Goal: Information Seeking & Learning: Learn about a topic

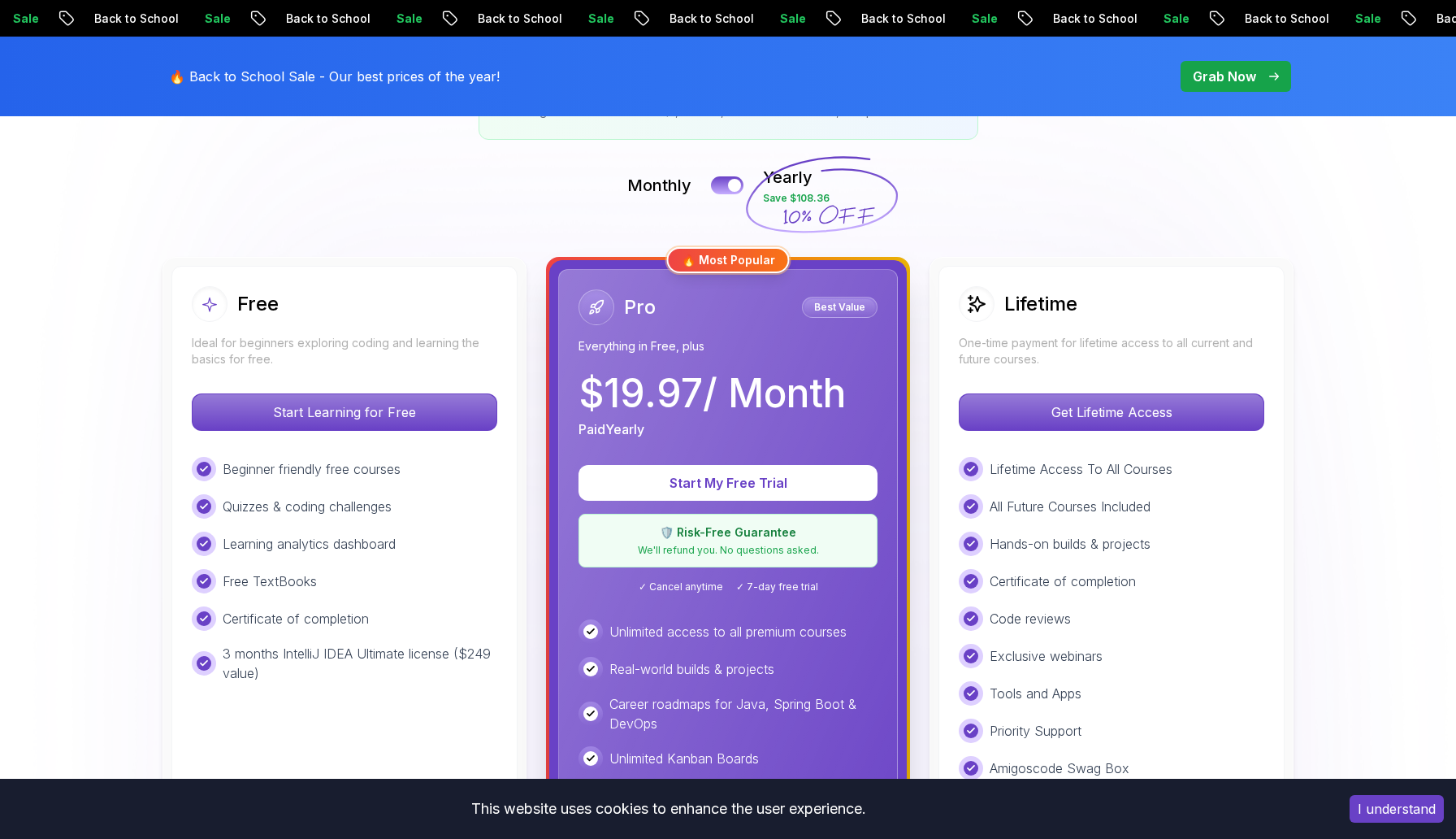
scroll to position [321, 0]
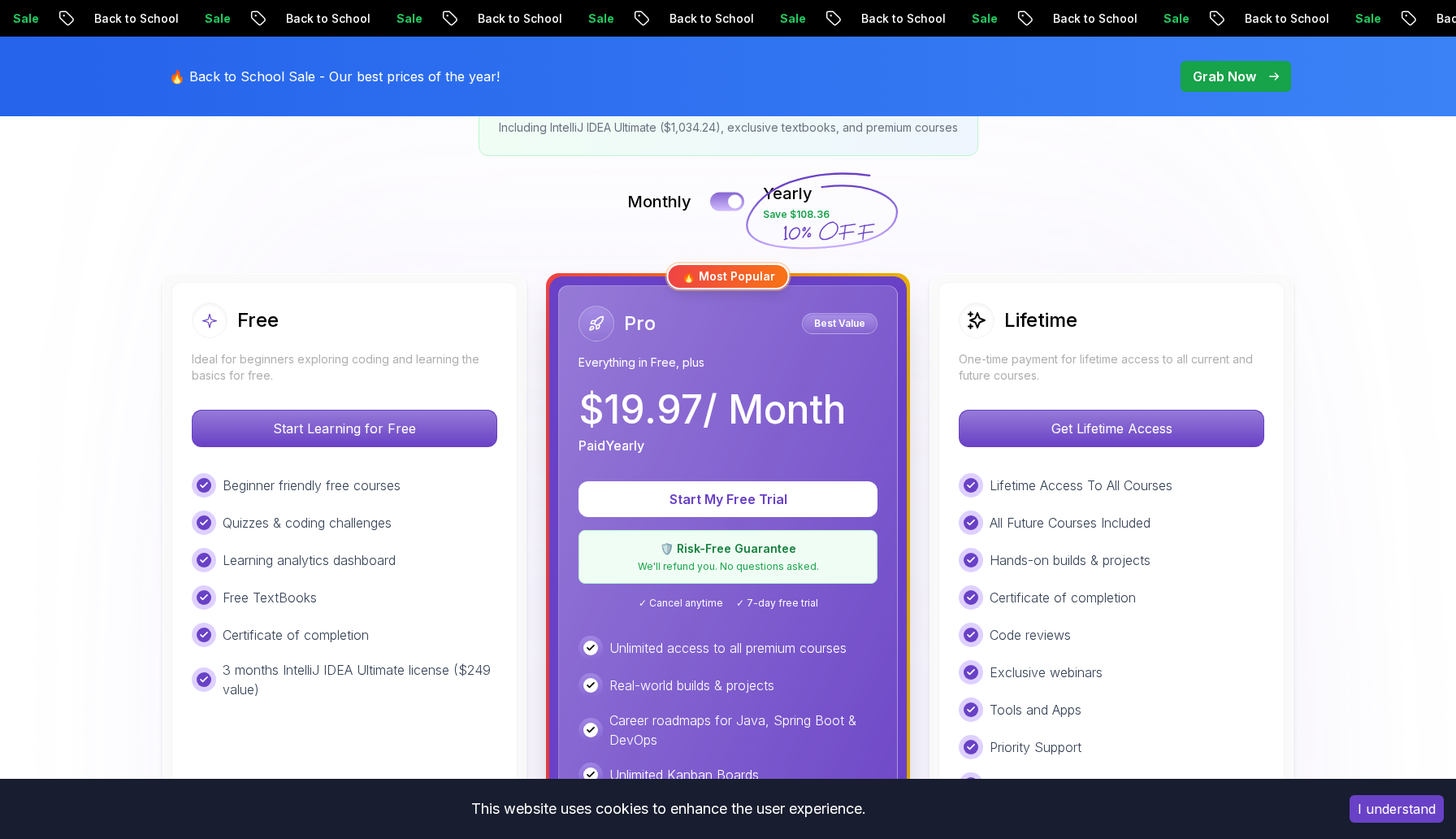
click at [722, 203] on button at bounding box center [727, 201] width 35 height 19
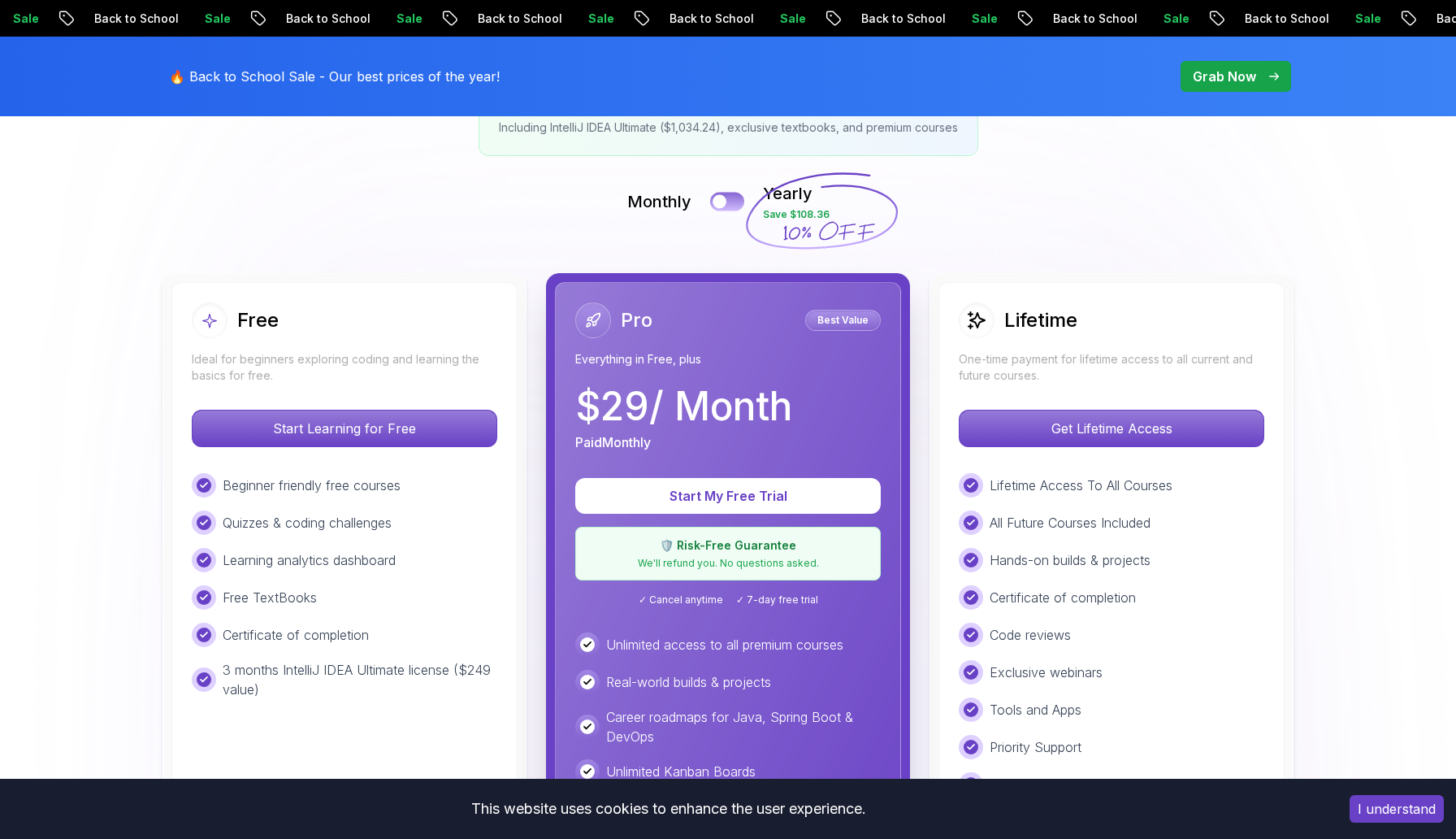
click at [730, 204] on button at bounding box center [727, 201] width 35 height 19
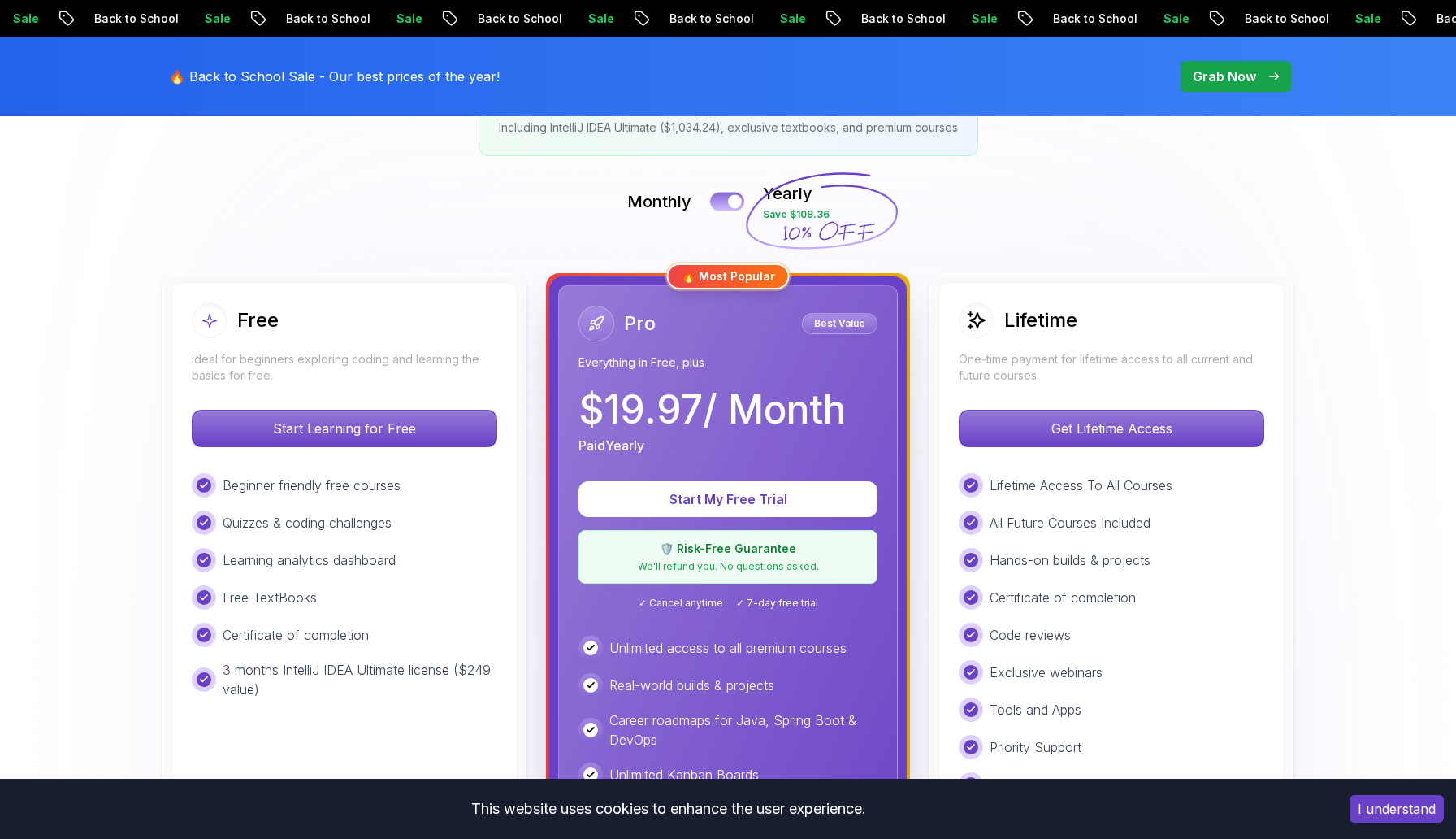
click at [724, 205] on button at bounding box center [727, 201] width 35 height 19
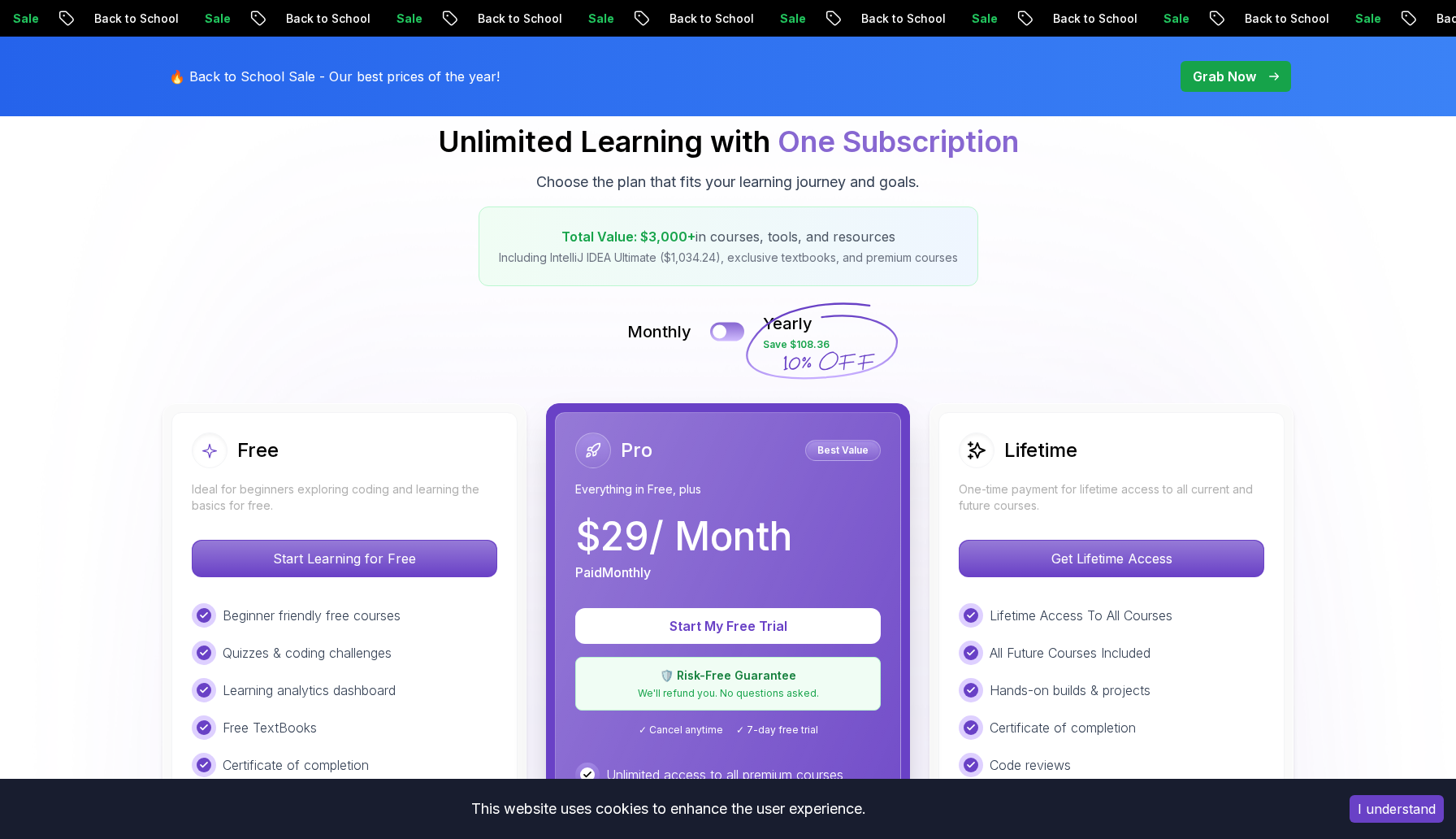
scroll to position [0, 0]
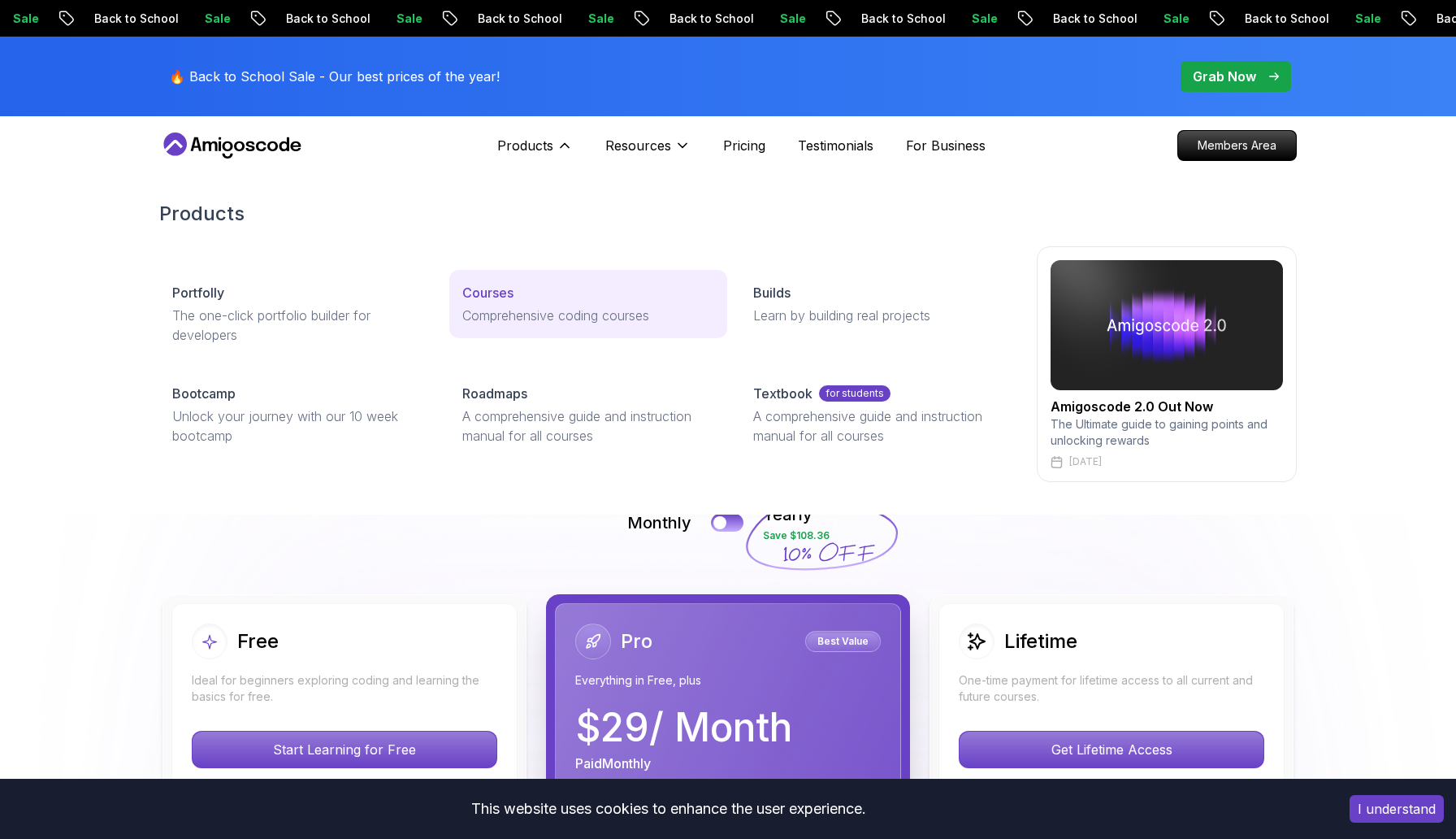
click at [500, 285] on p "Courses" at bounding box center [488, 292] width 51 height 20
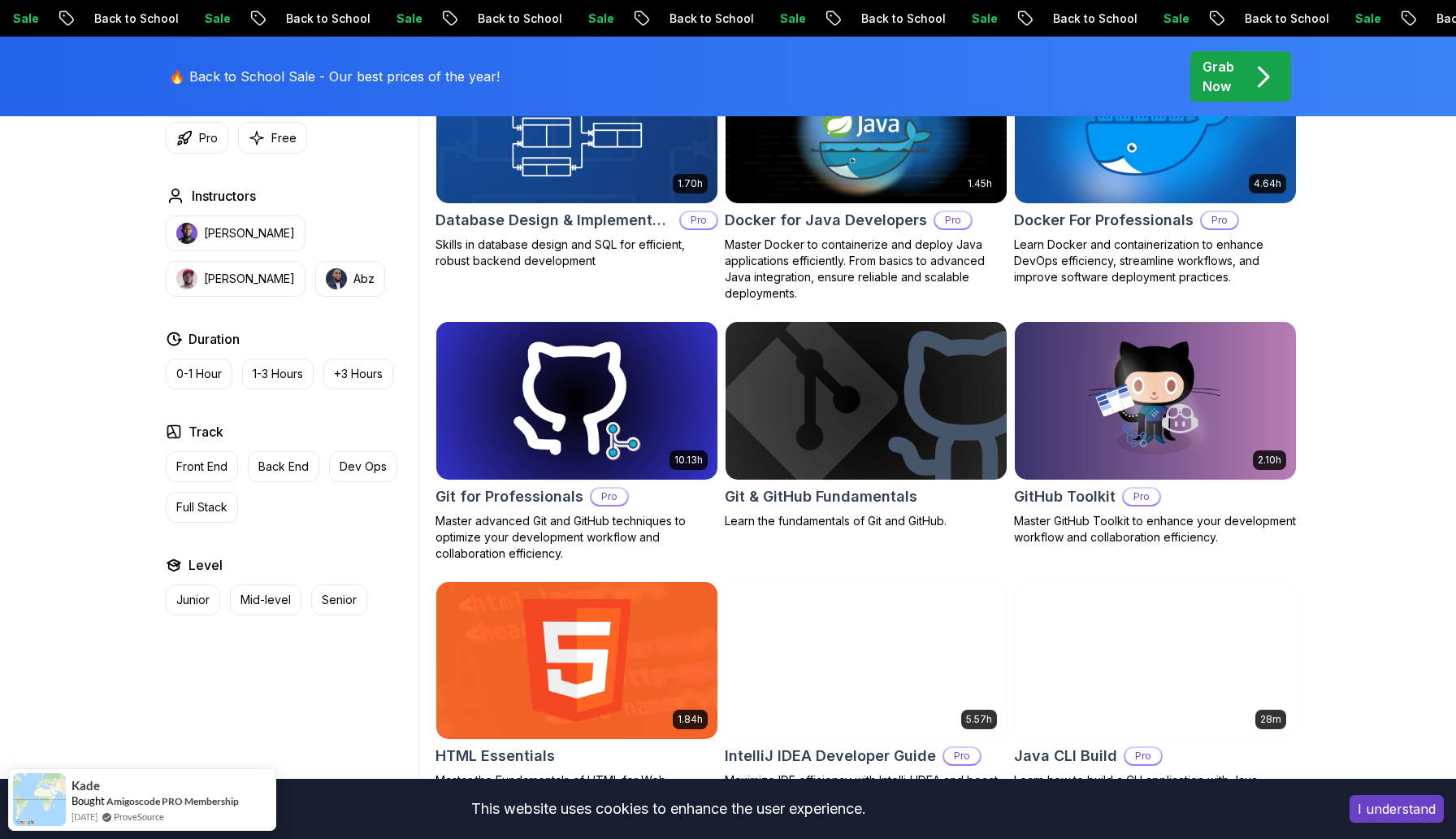
scroll to position [1215, 0]
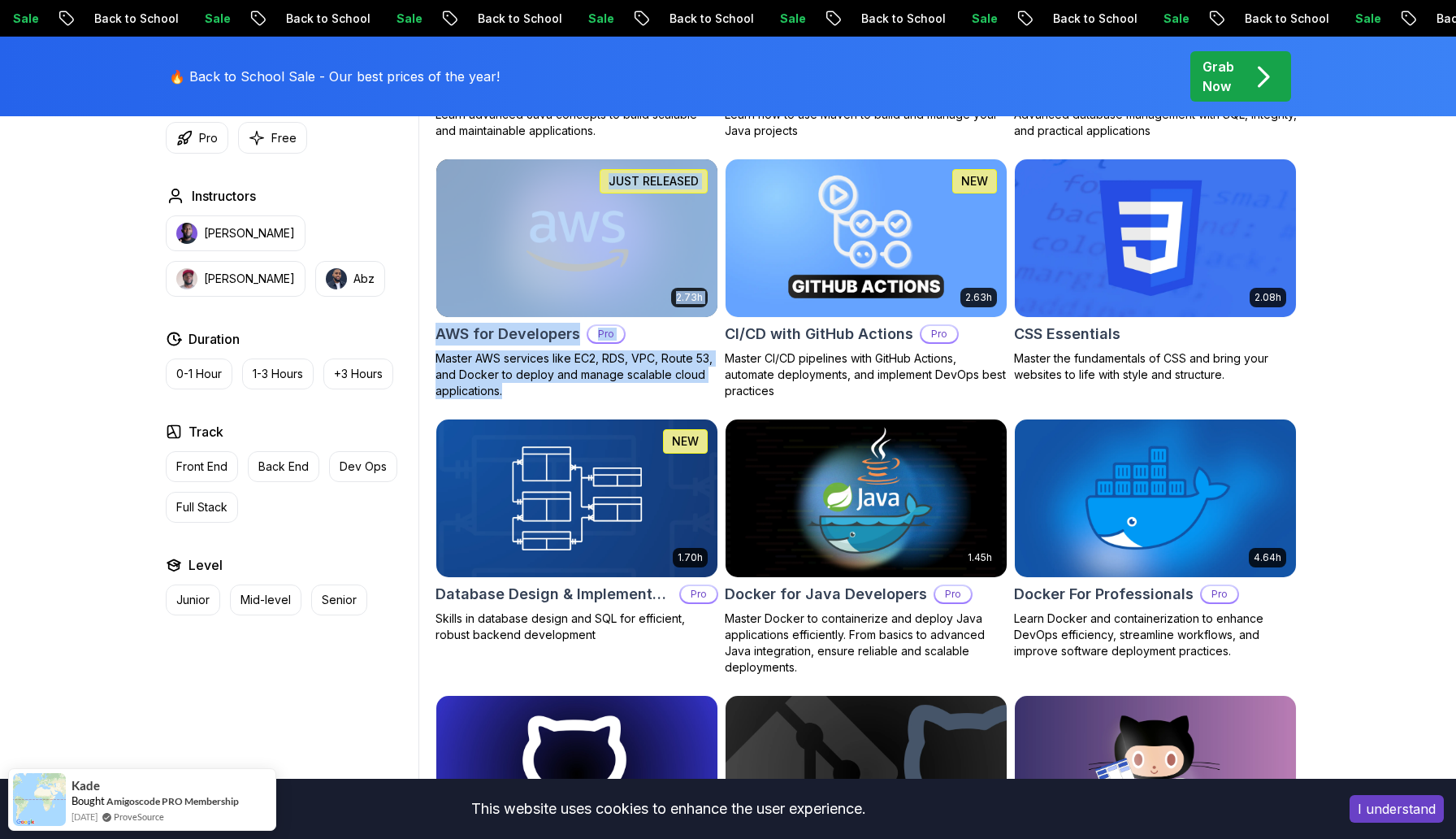
click at [608, 397] on p "Master AWS services like EC2, RDS, VPC, Route 53, and Docker to deploy and mana…" at bounding box center [576, 375] width 283 height 49
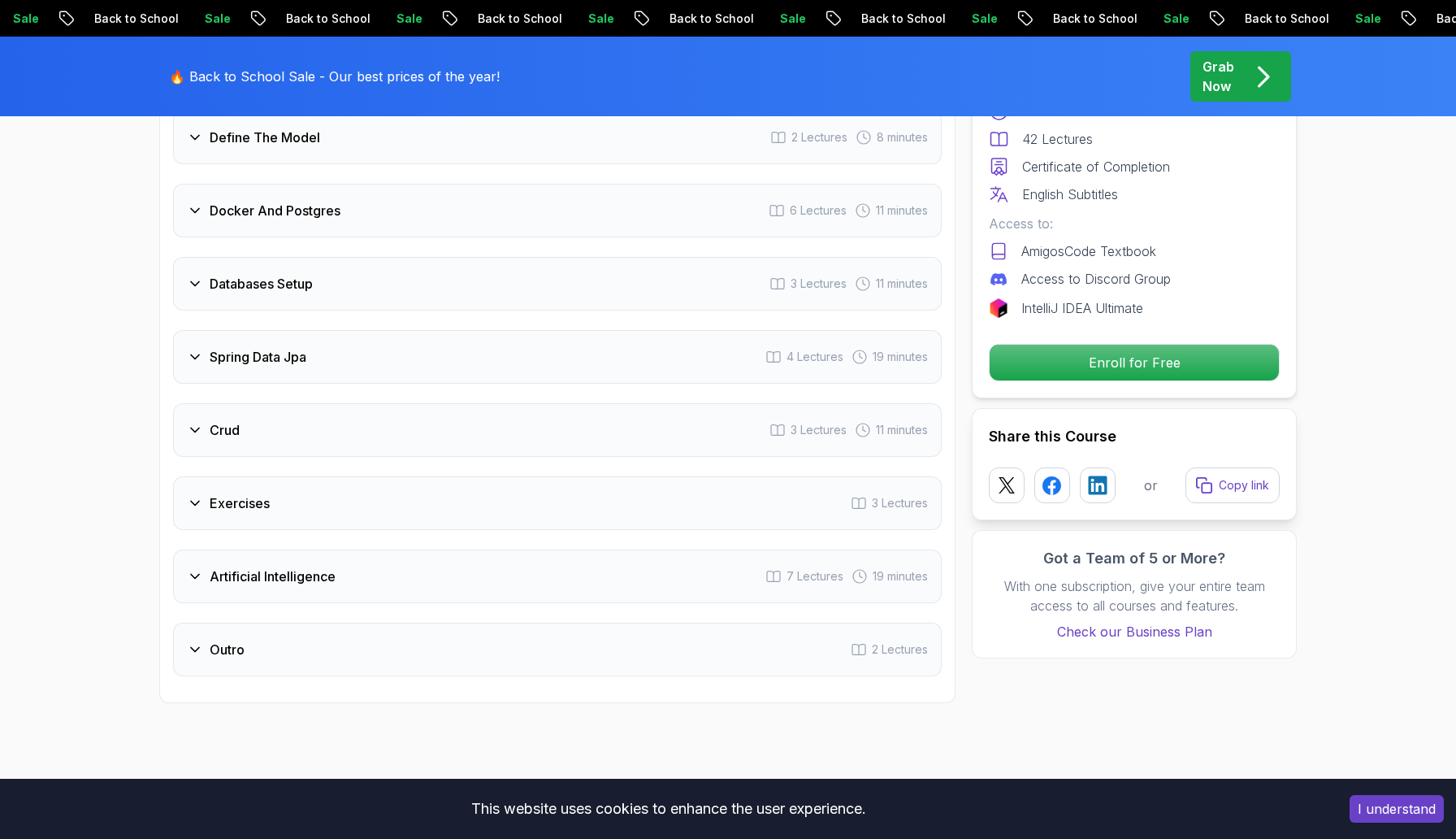
scroll to position [2552, 0]
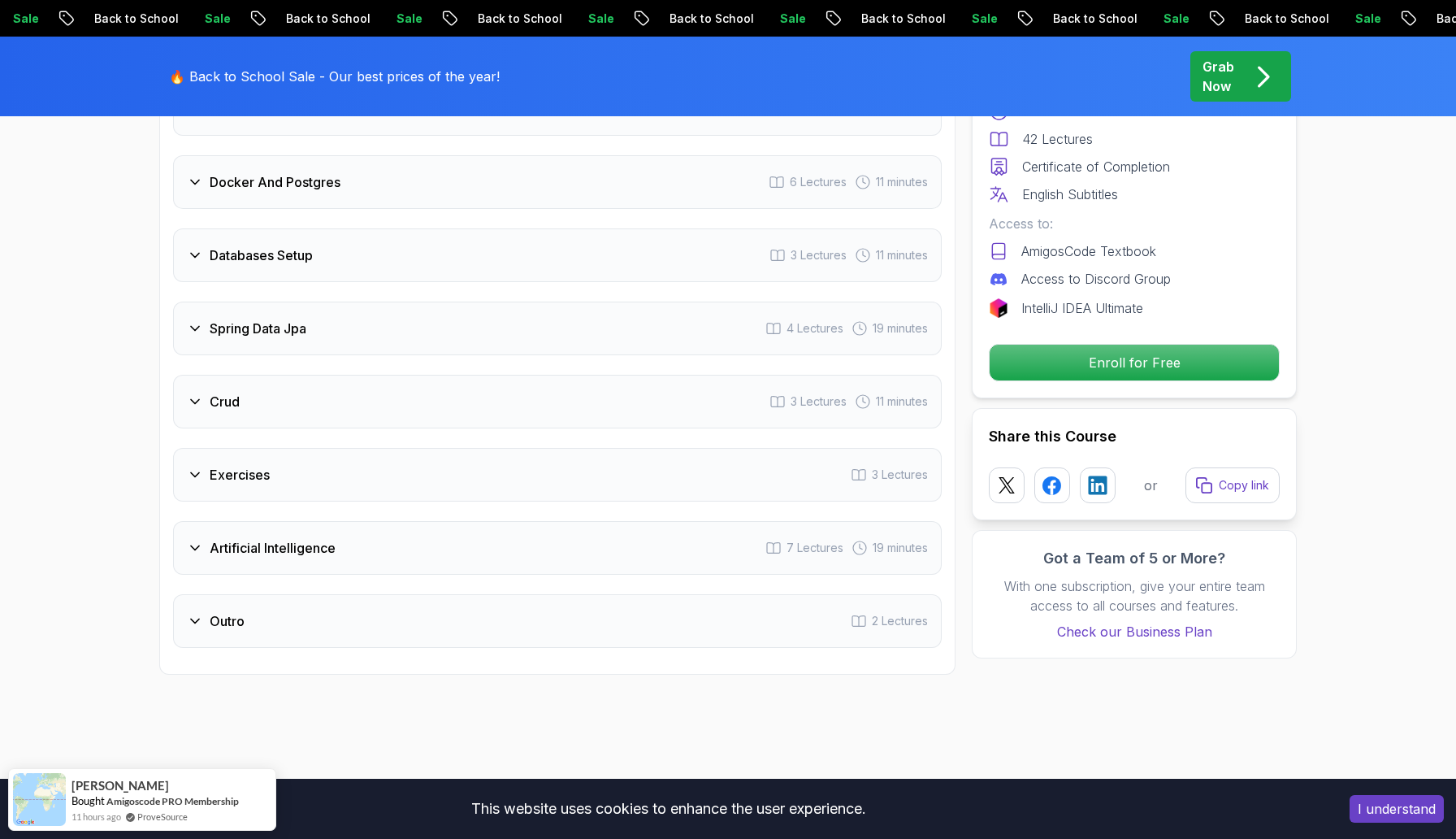
click at [615, 464] on div "Exercises 3 Lectures" at bounding box center [557, 474] width 769 height 53
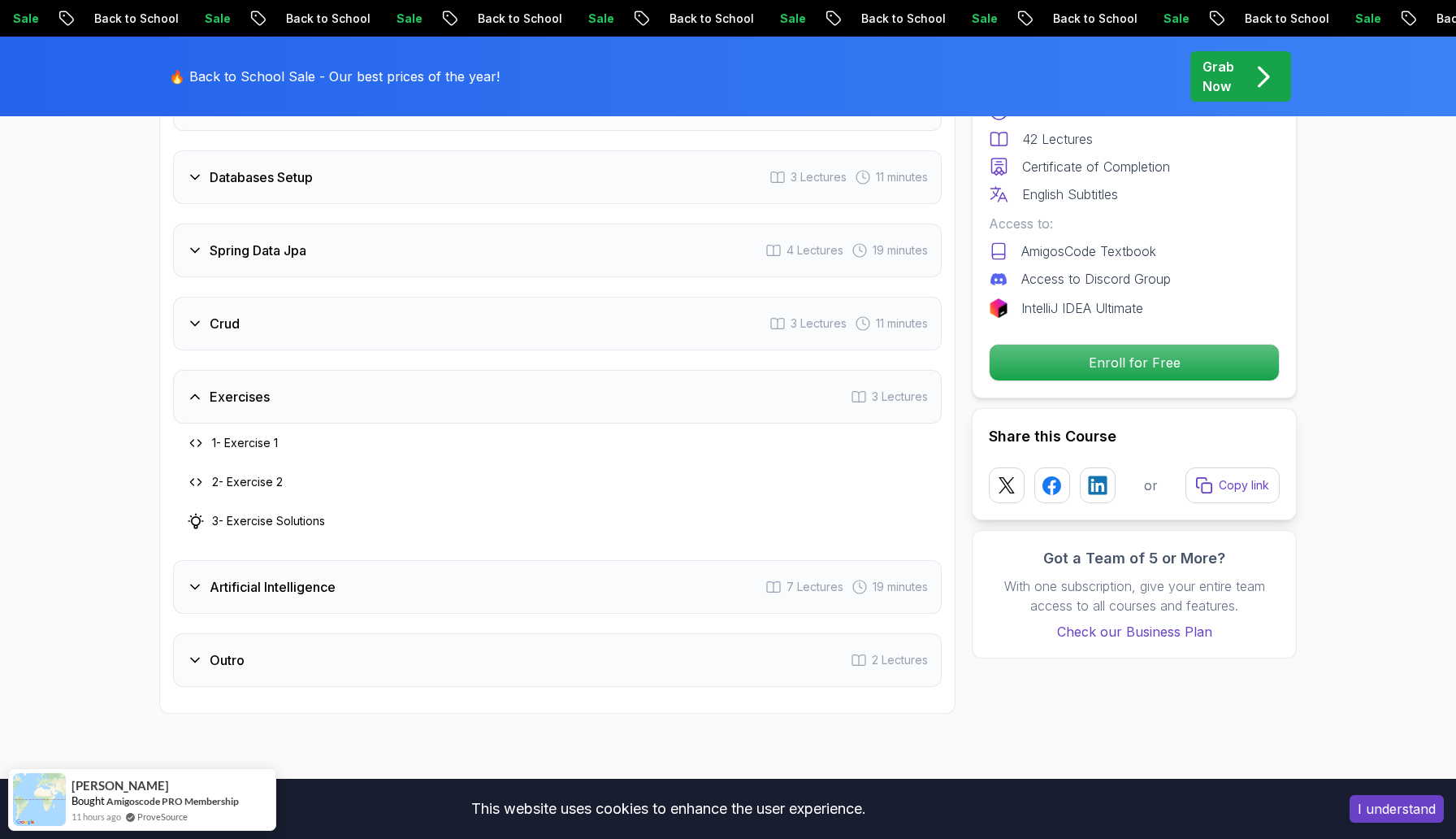
scroll to position [2474, 0]
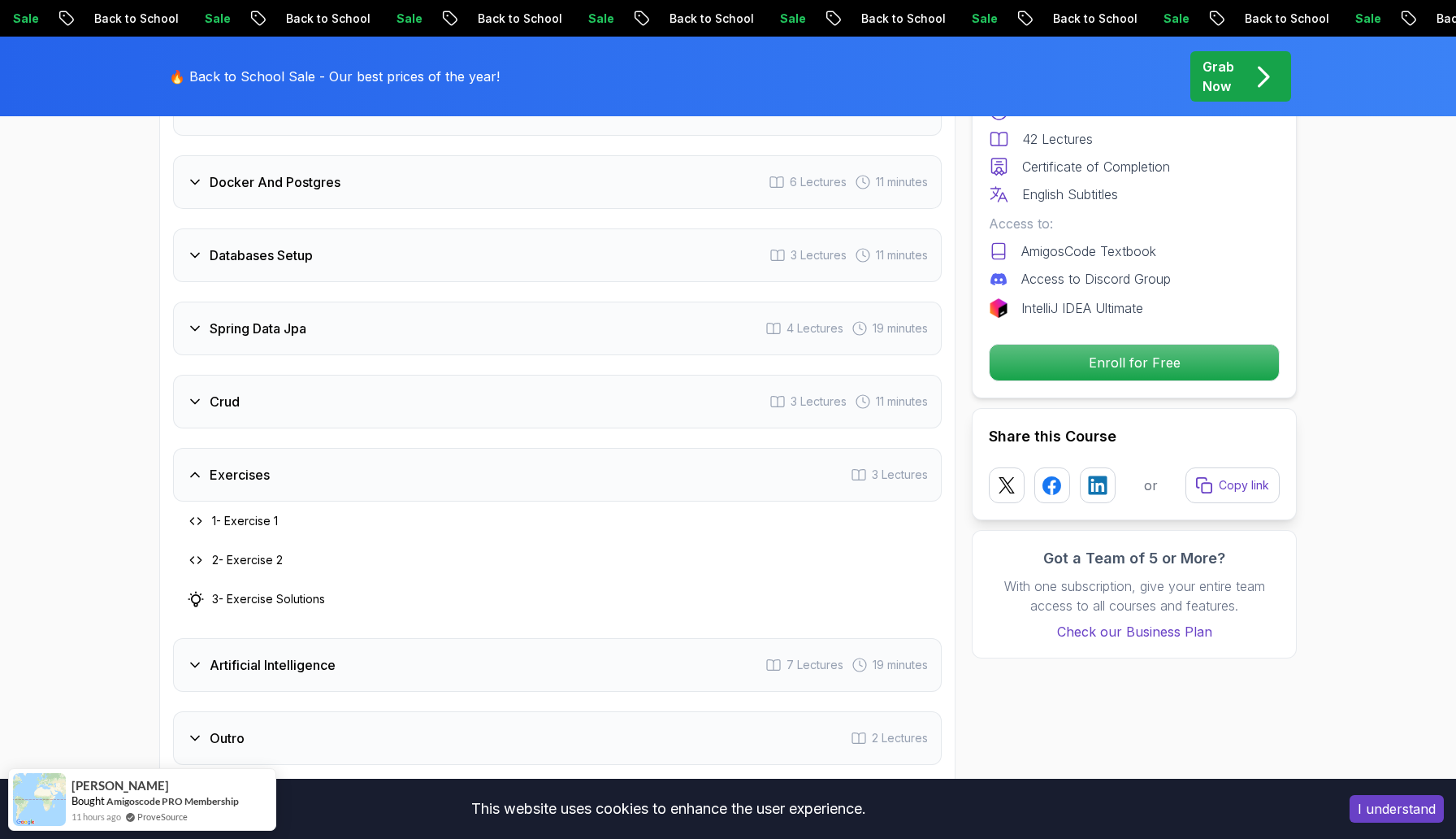
click at [615, 463] on div "Exercises 3 Lectures" at bounding box center [557, 474] width 769 height 53
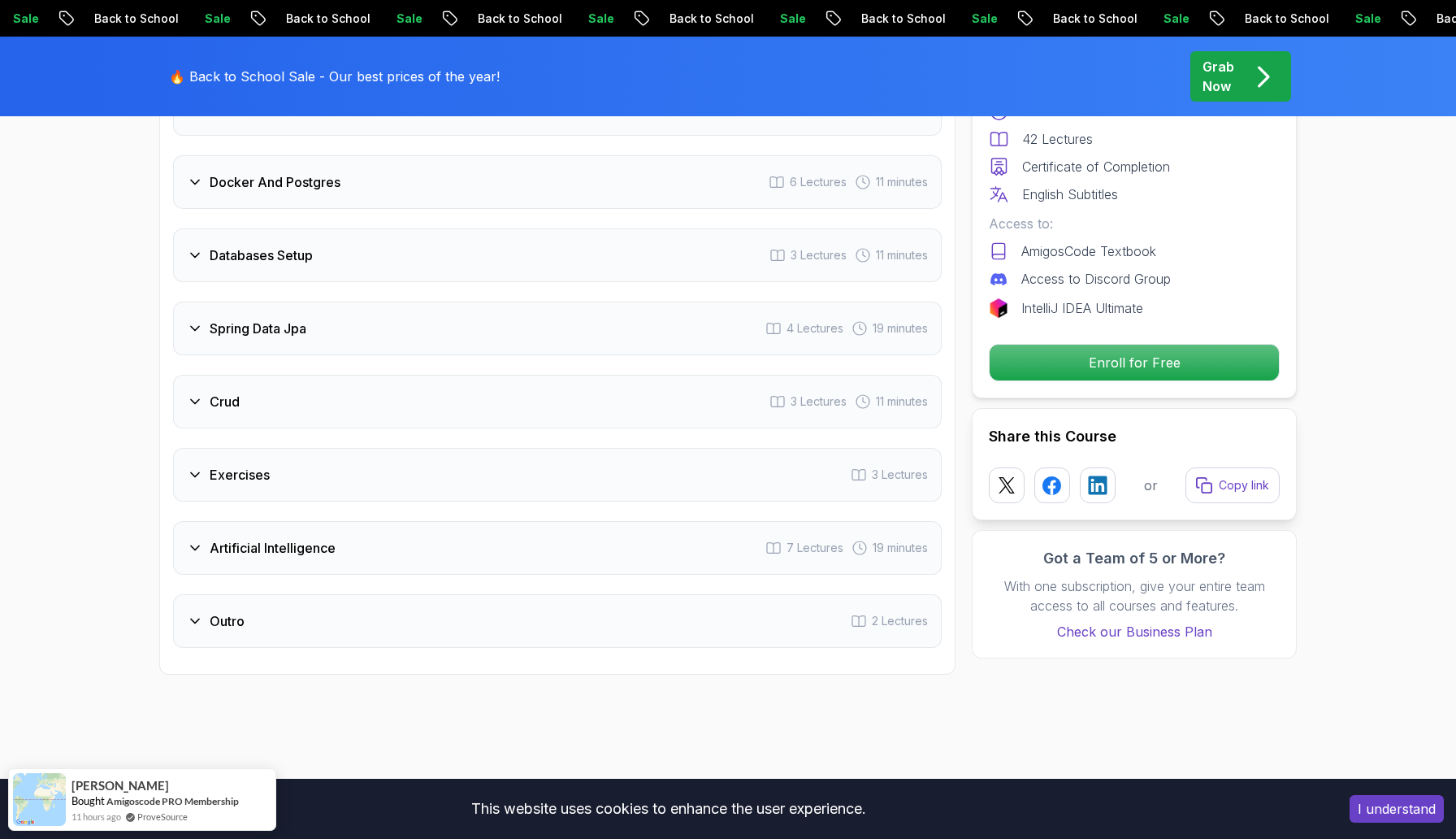
click at [573, 536] on div "Artificial Intelligence 7 Lectures 19 minutes" at bounding box center [557, 547] width 769 height 53
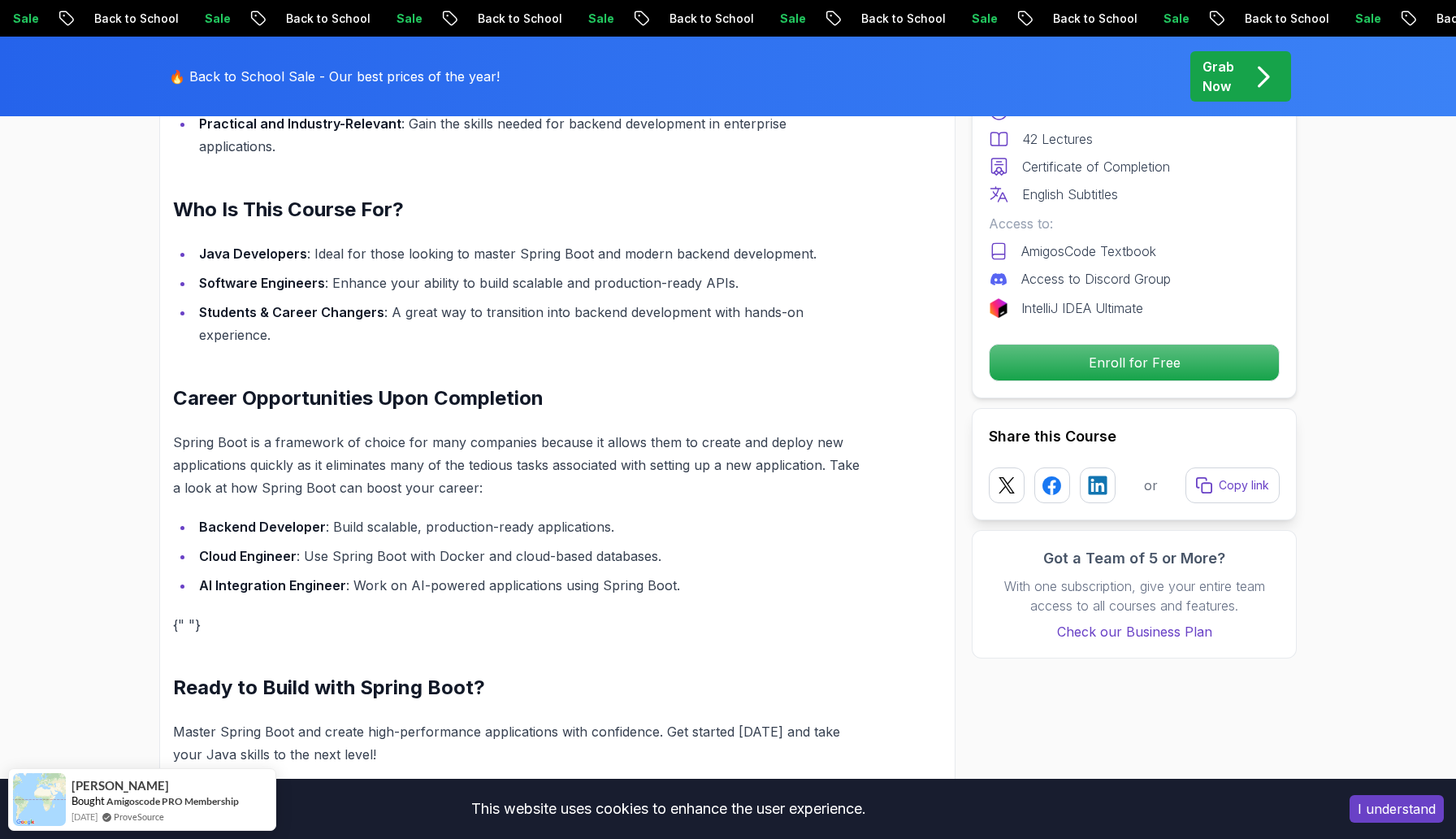
scroll to position [948, 0]
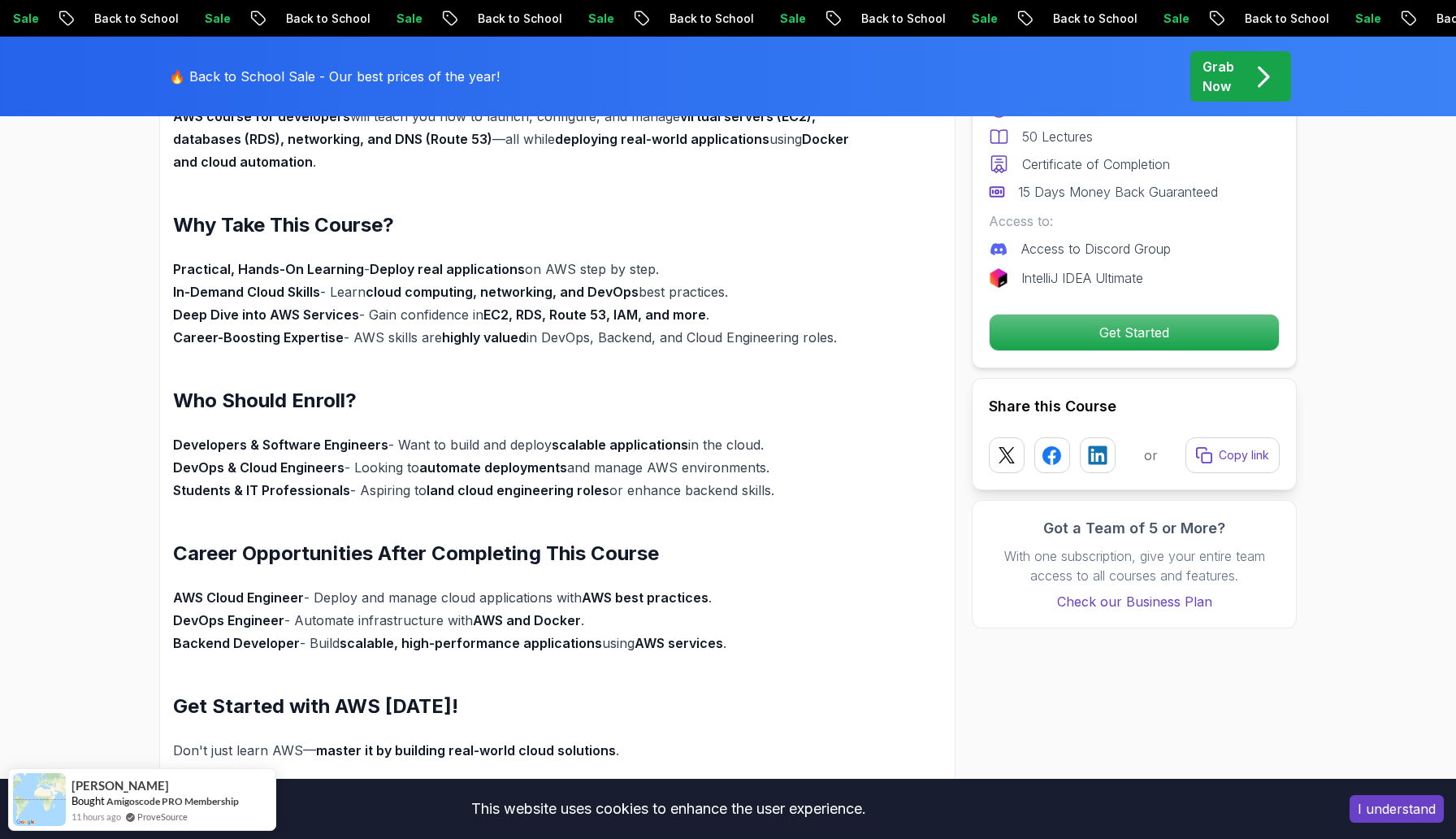
scroll to position [1110, 0]
